Goal: Find specific page/section: Find specific page/section

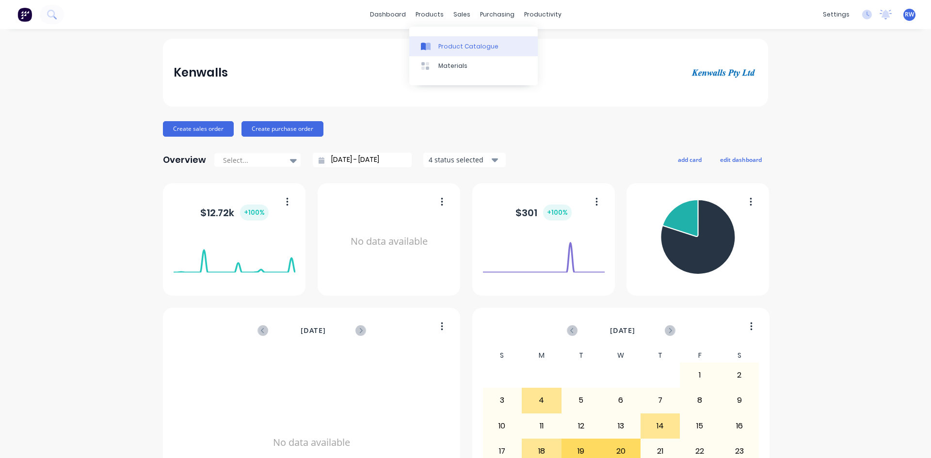
click at [432, 52] on link "Product Catalogue" at bounding box center [473, 45] width 128 height 19
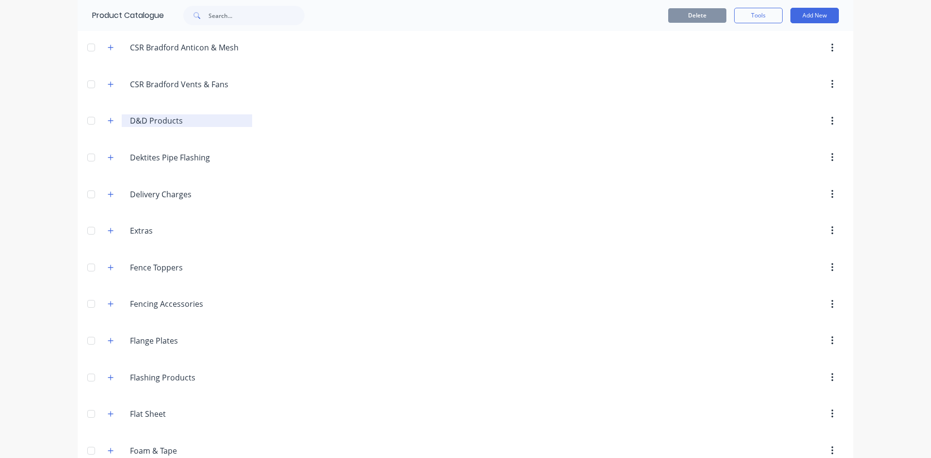
scroll to position [679, 0]
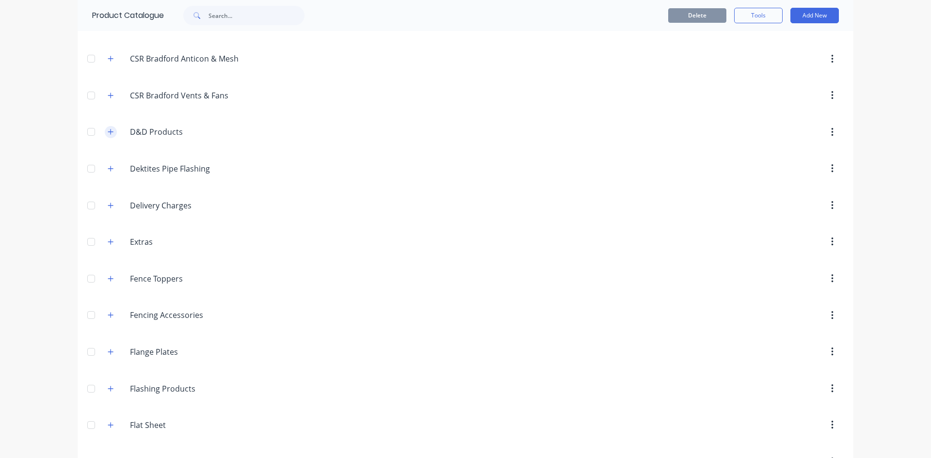
click at [105, 136] on button "button" at bounding box center [111, 132] width 12 height 12
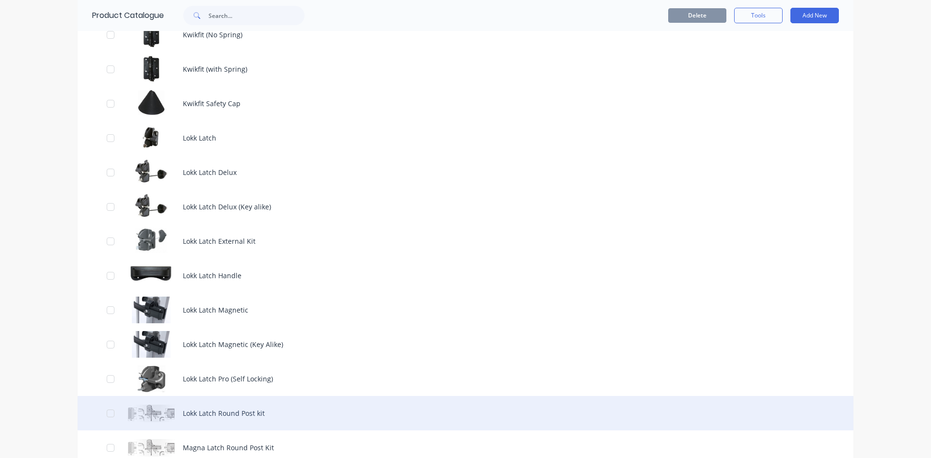
scroll to position [824, 0]
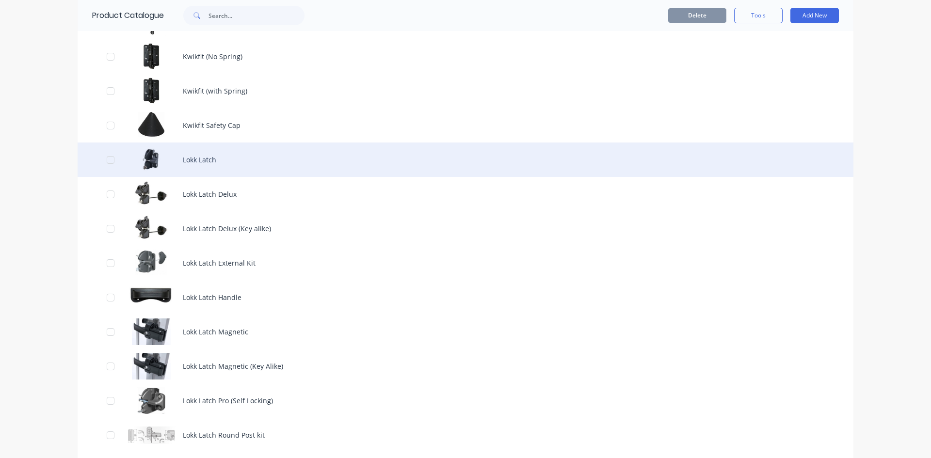
click at [213, 159] on div "Lokk Latch" at bounding box center [465, 159] width 775 height 34
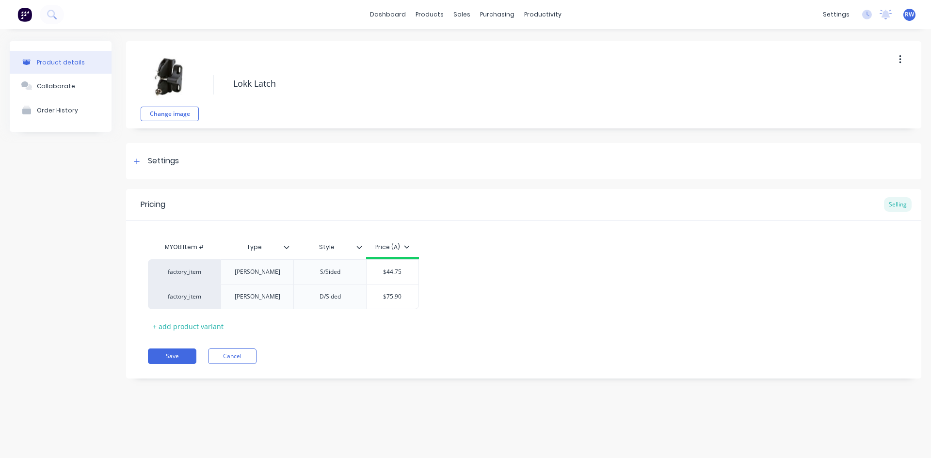
type textarea "x"
click at [433, 46] on icon at bounding box center [431, 47] width 5 height 8
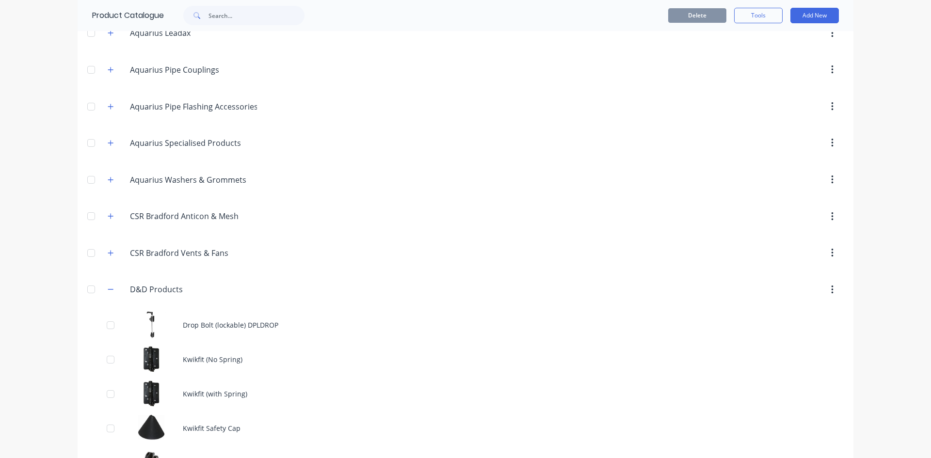
scroll to position [582, 0]
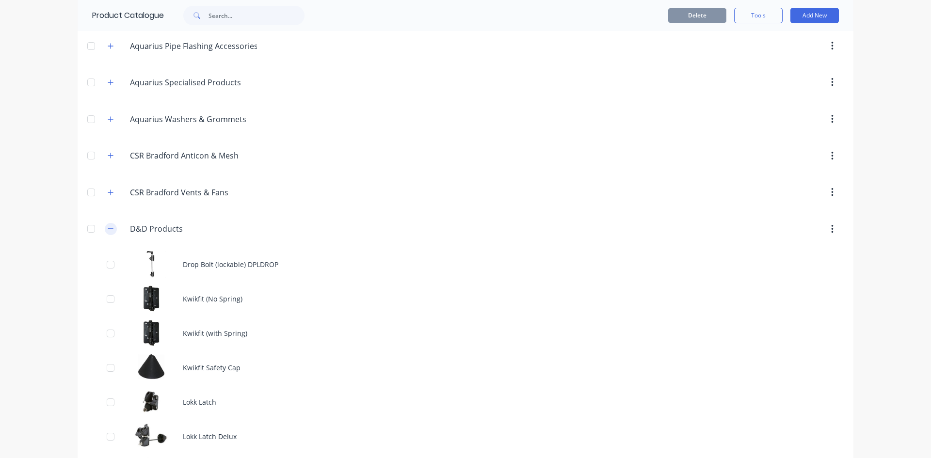
click at [108, 232] on icon "button" at bounding box center [111, 228] width 6 height 7
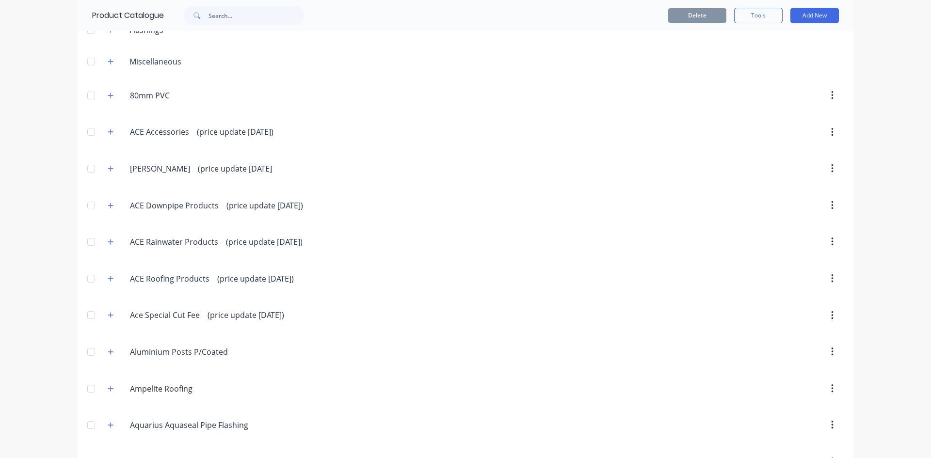
scroll to position [0, 0]
